Goal: Information Seeking & Learning: Understand process/instructions

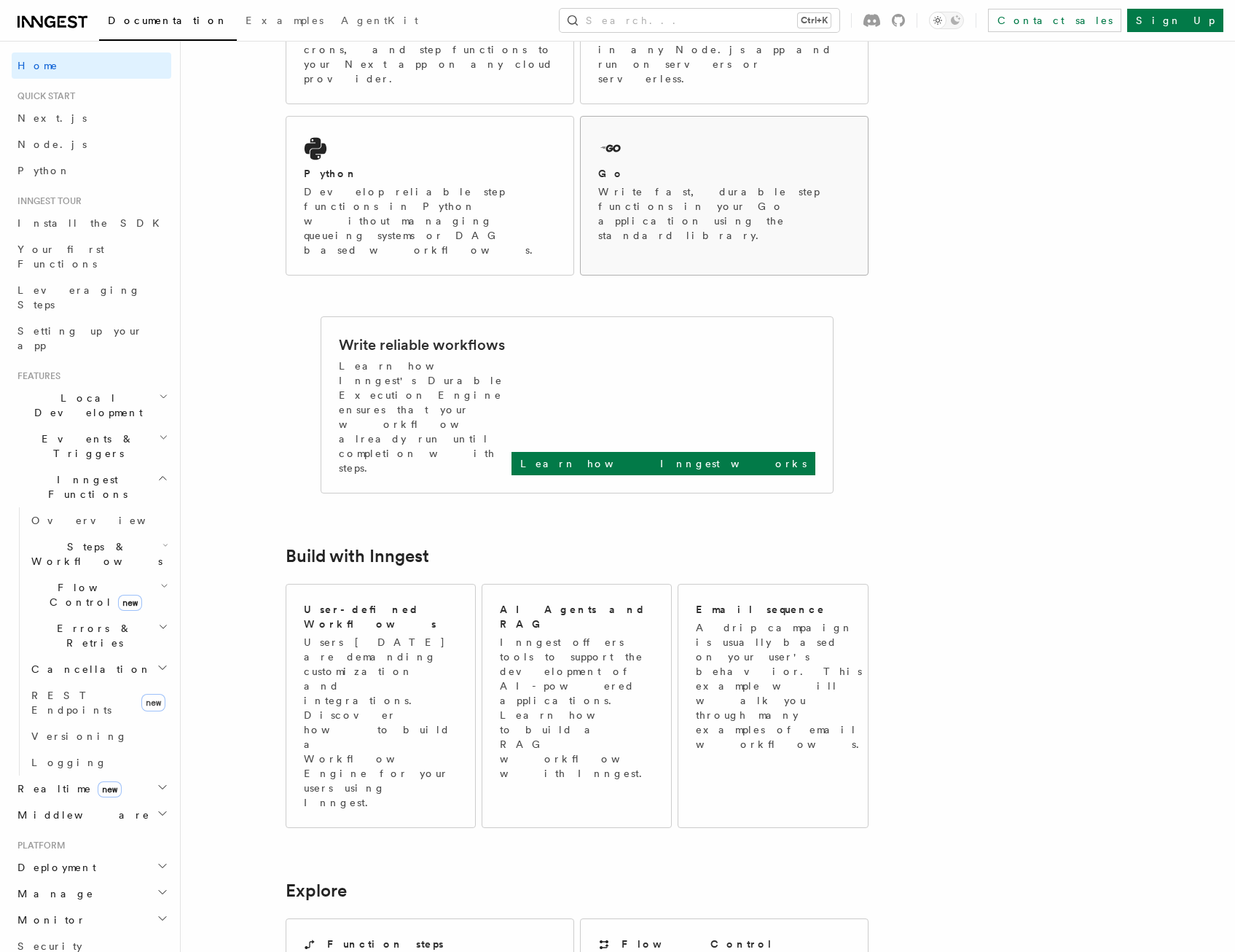
scroll to position [365, 0]
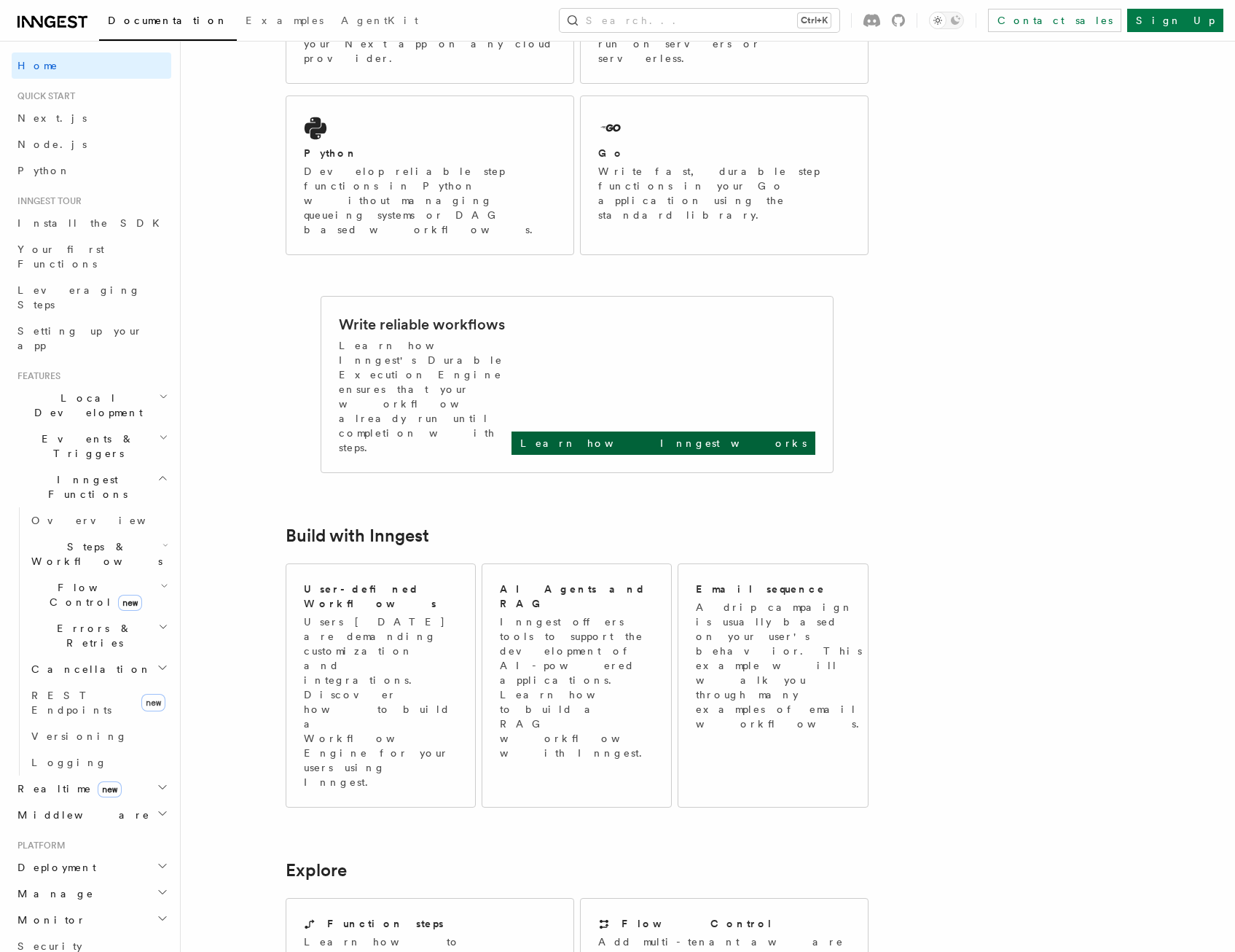
click at [762, 436] on p "Learn how Inngest works" at bounding box center [664, 442] width 286 height 14
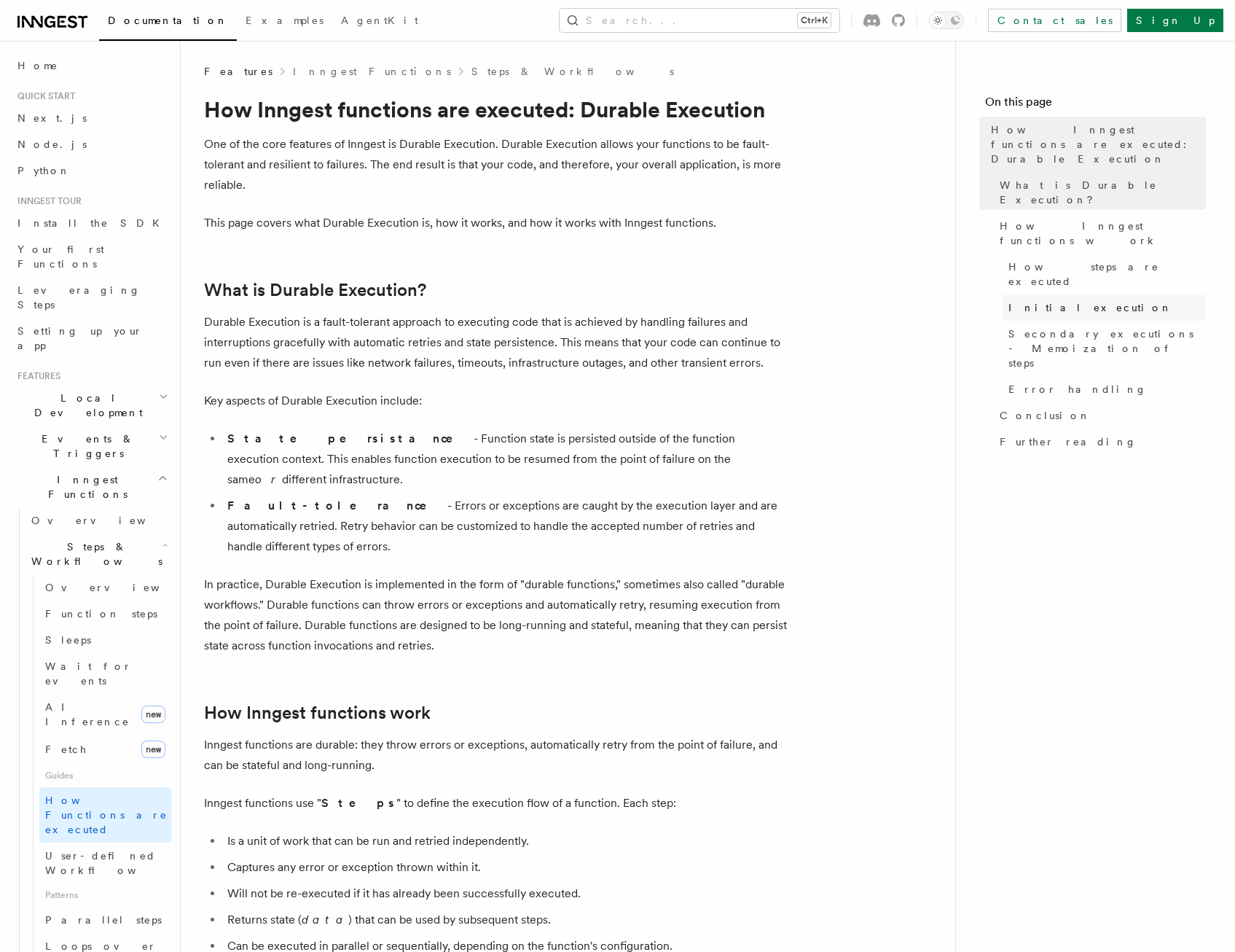
click at [1030, 300] on span "Initial execution" at bounding box center [1090, 307] width 164 height 14
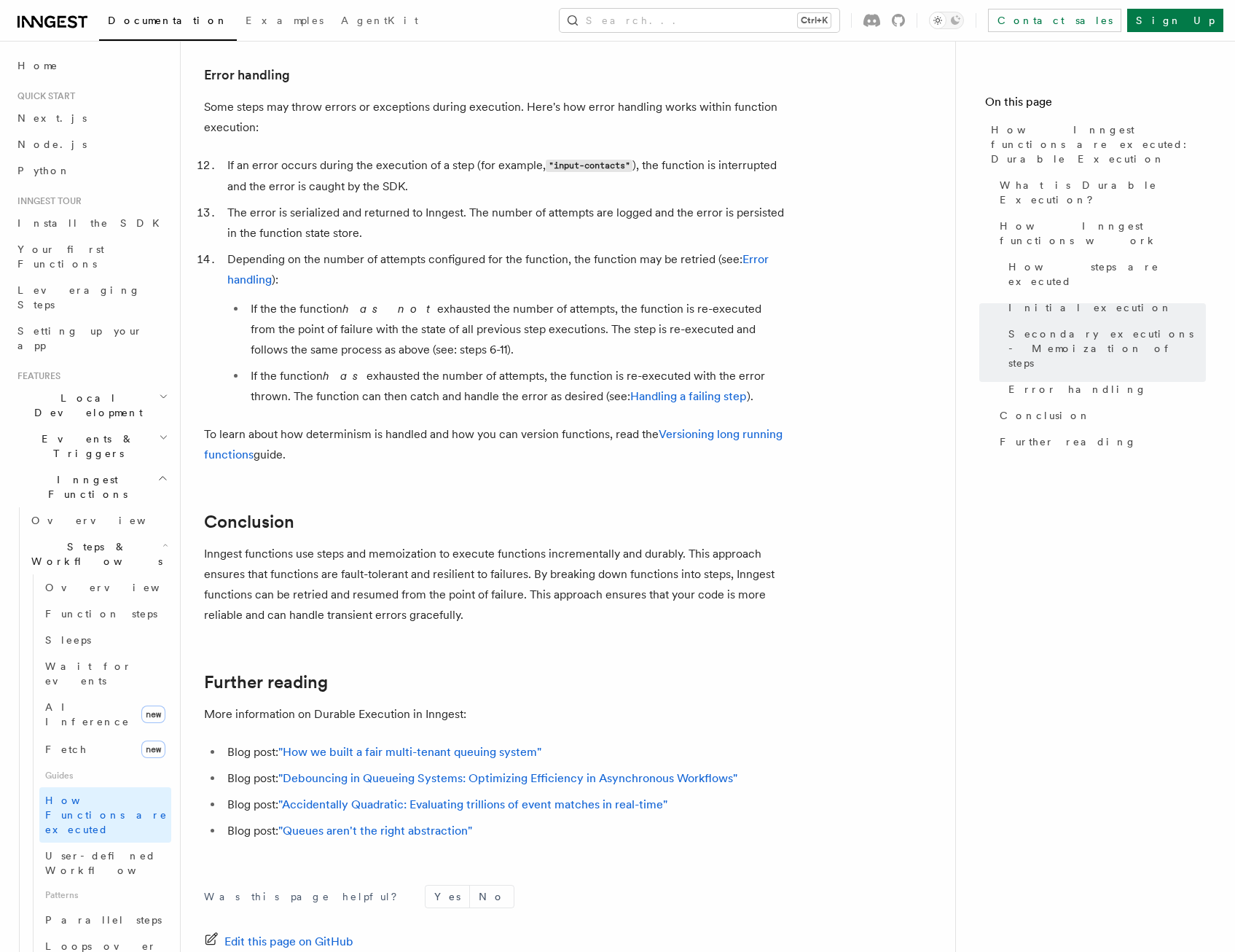
scroll to position [2281, 0]
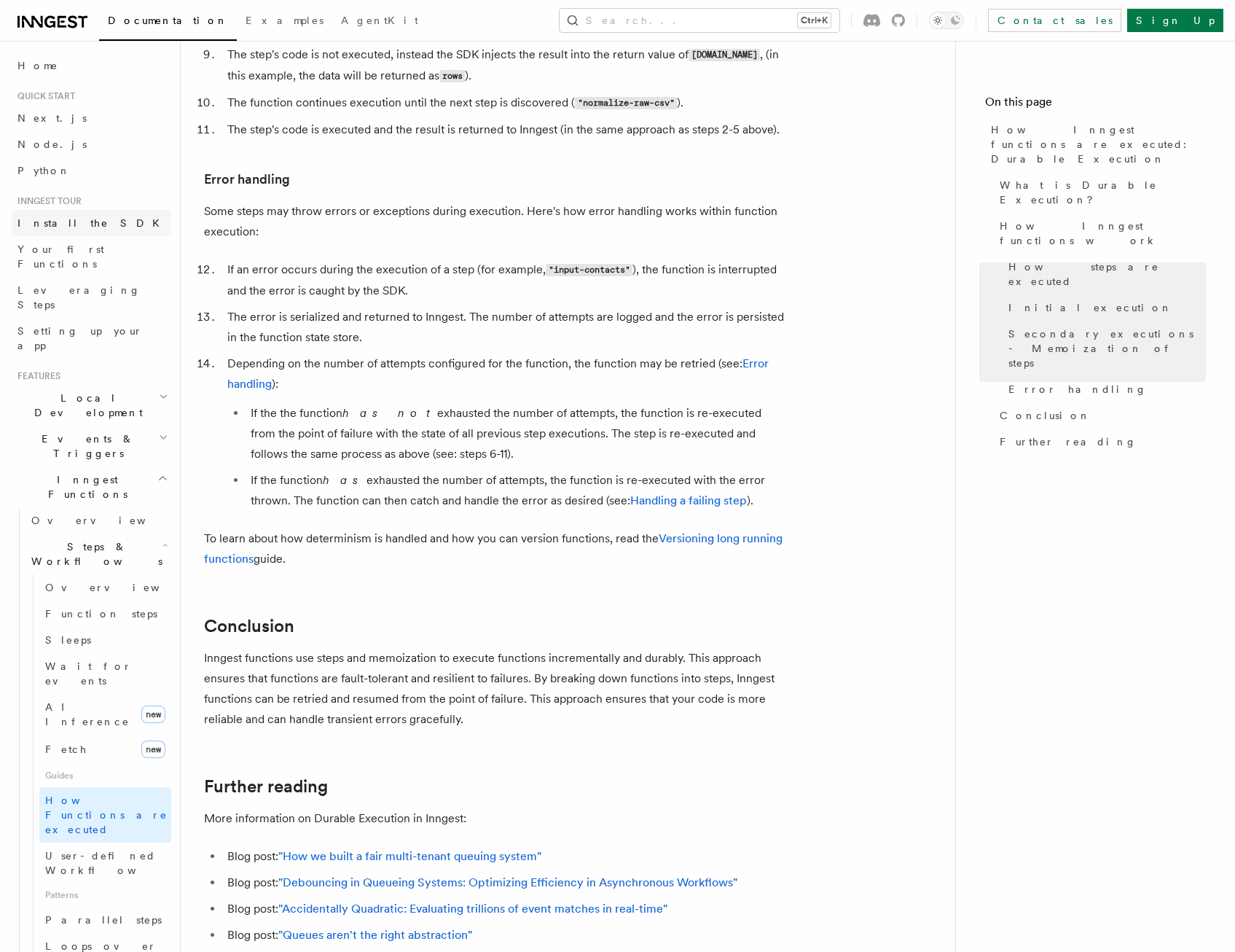
click at [57, 226] on span "Install the SDK" at bounding box center [93, 223] width 151 height 12
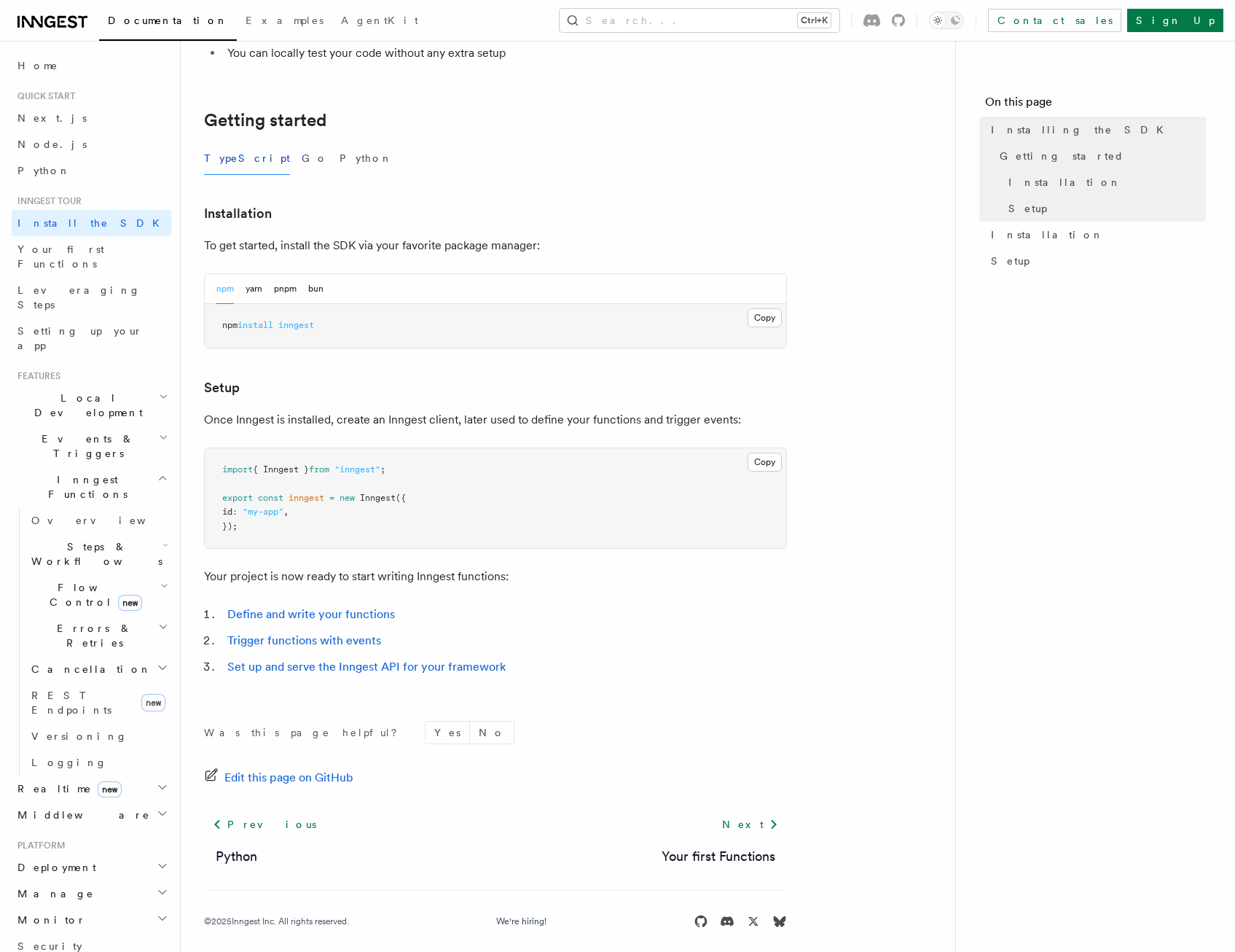
scroll to position [260, 0]
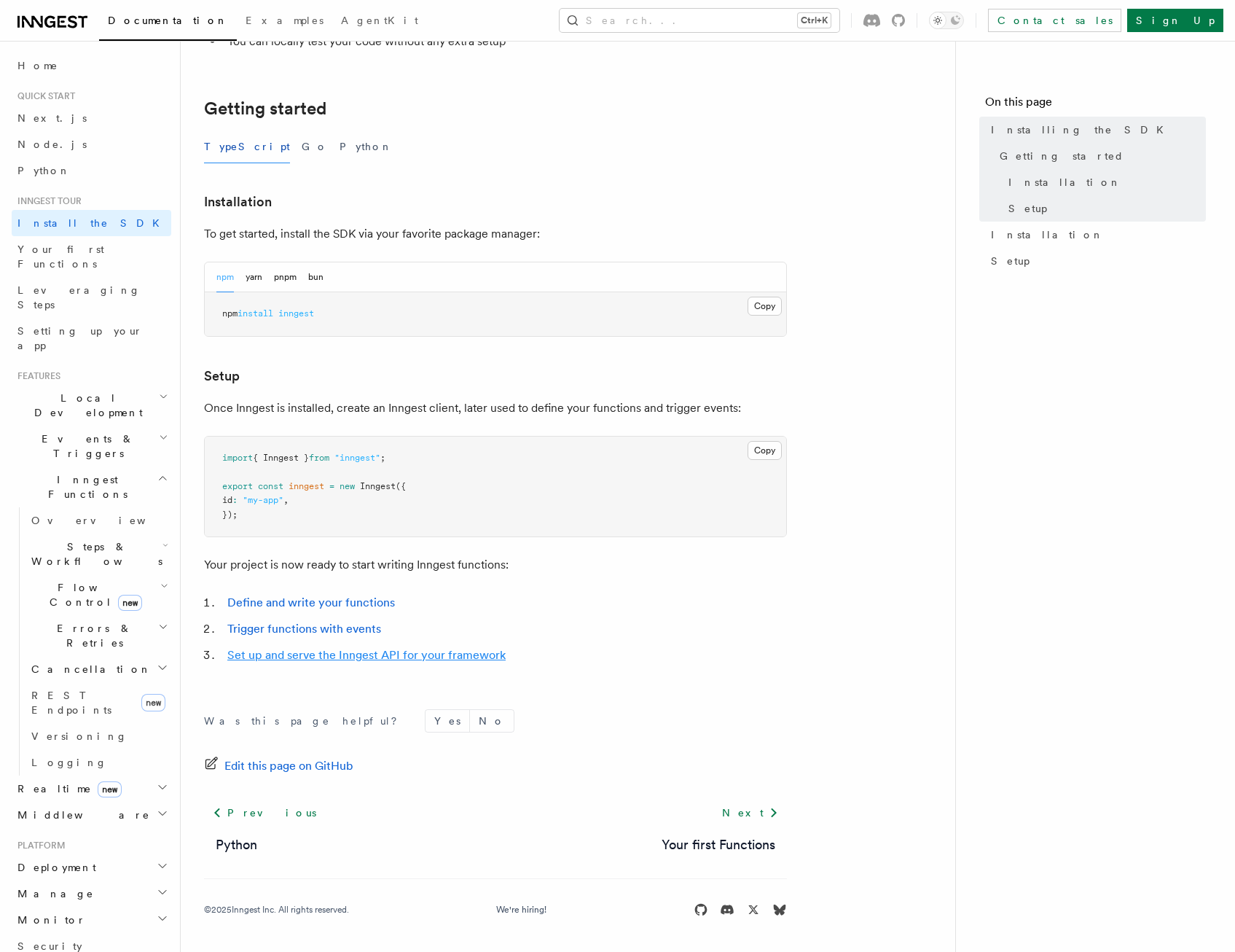
click at [386, 655] on link "Set up and serve the Inngest API for your framework" at bounding box center [366, 655] width 279 height 14
